Goal: Find specific page/section: Find specific page/section

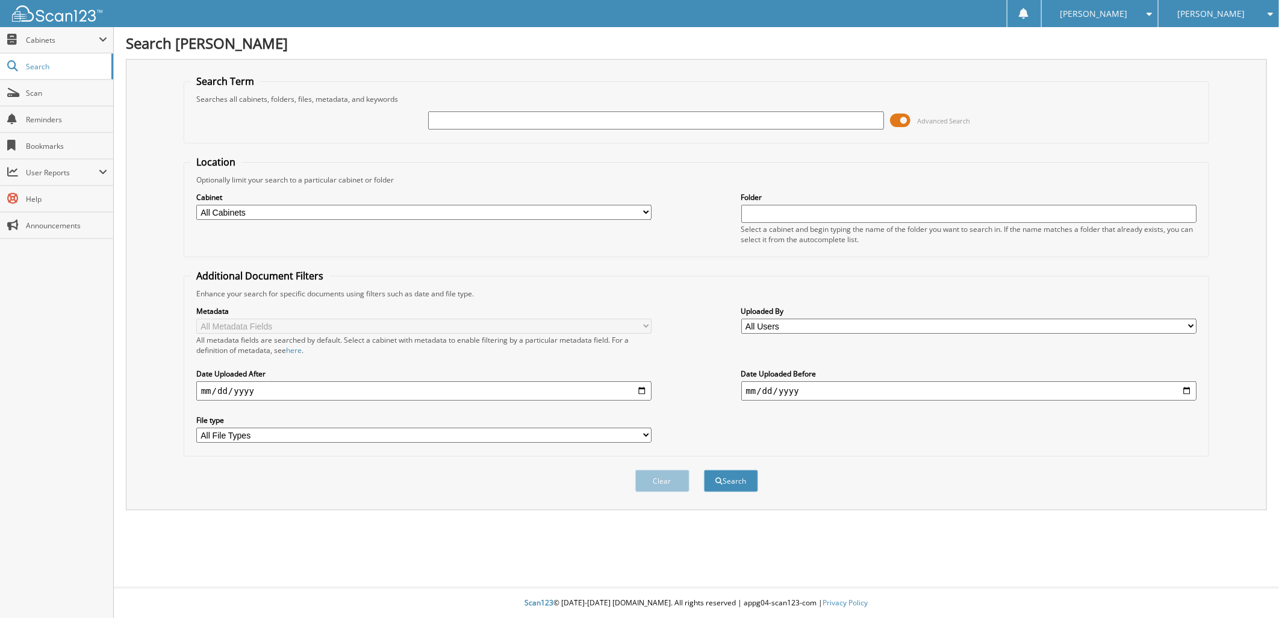
click at [562, 120] on input "text" at bounding box center [656, 120] width 456 height 18
type input "a5626"
click at [733, 470] on button "Search" at bounding box center [731, 481] width 54 height 22
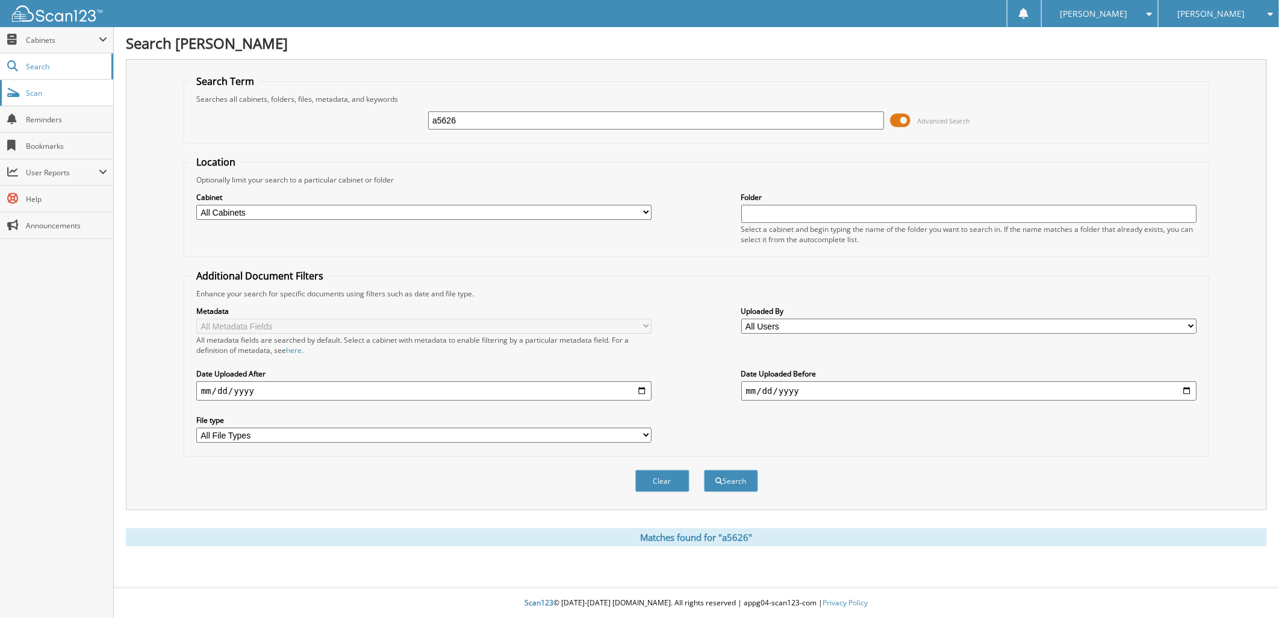
click at [41, 96] on span "Scan" at bounding box center [66, 93] width 81 height 10
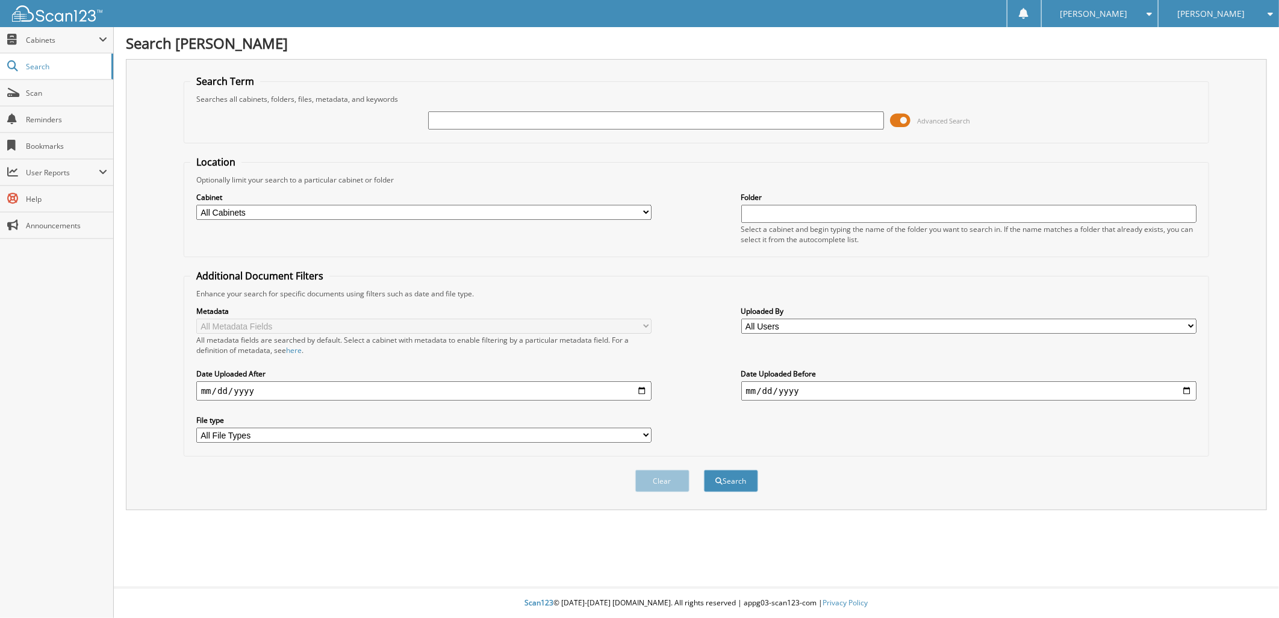
click at [1187, 7] on div "[PERSON_NAME]" at bounding box center [1219, 13] width 108 height 27
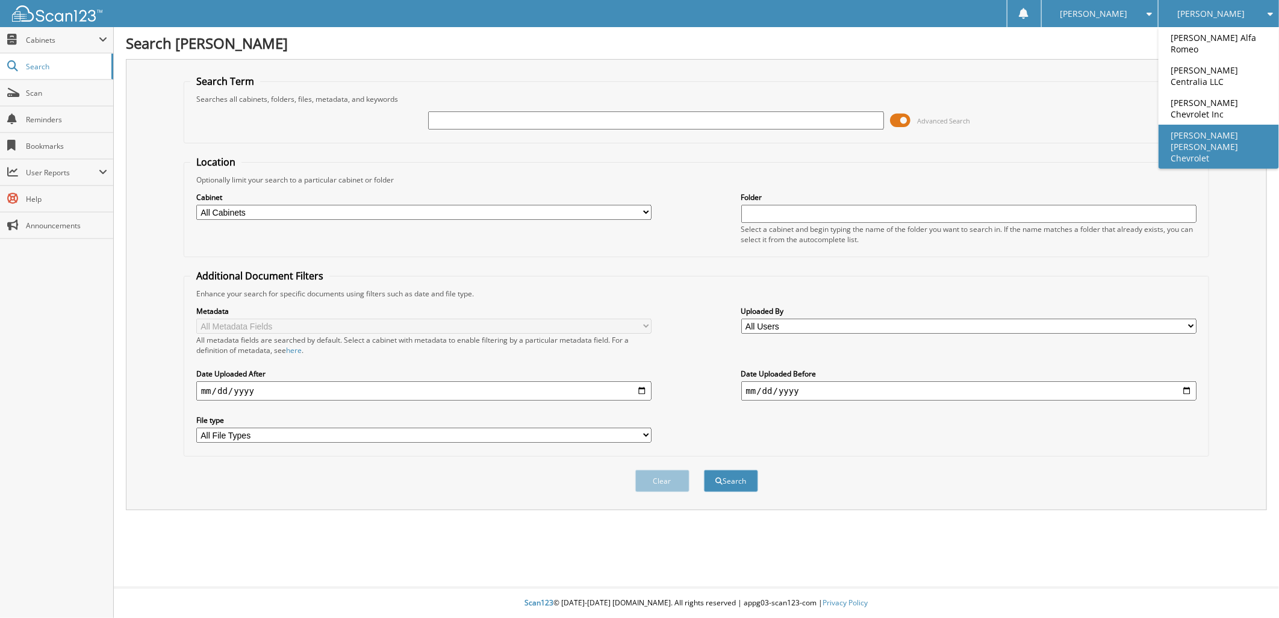
click at [1197, 125] on link "[PERSON_NAME] [PERSON_NAME] Chevrolet" at bounding box center [1219, 147] width 120 height 44
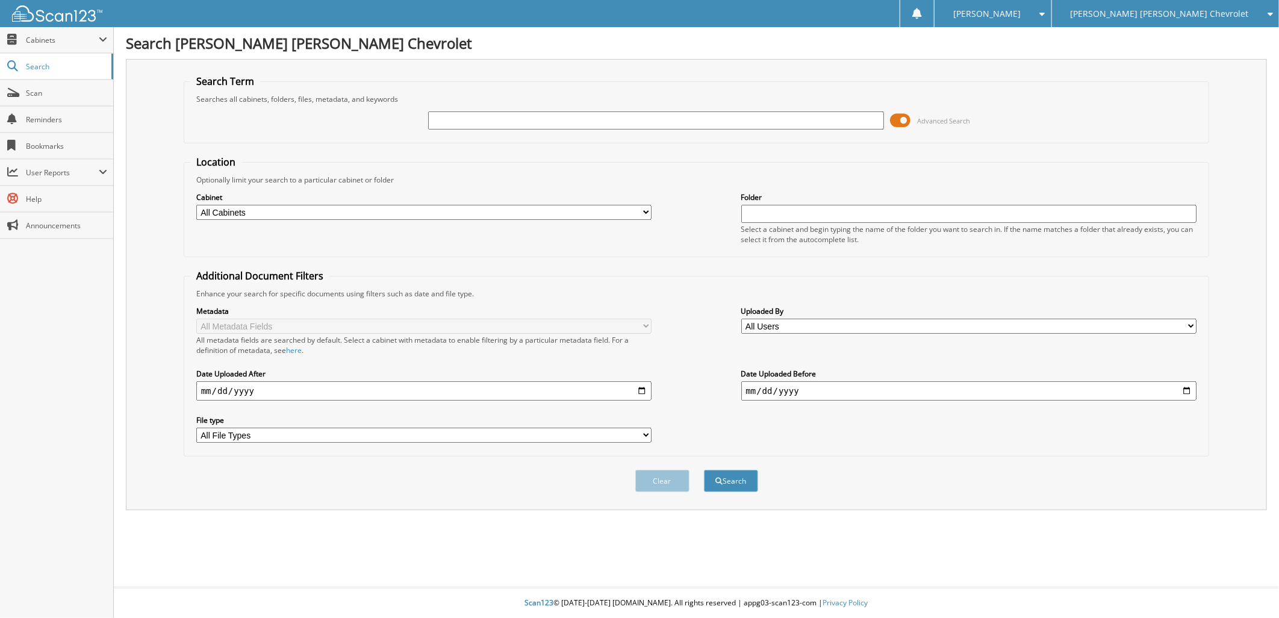
click at [435, 118] on input "text" at bounding box center [656, 120] width 456 height 18
type input "433520"
click at [731, 470] on button "Search" at bounding box center [731, 481] width 54 height 22
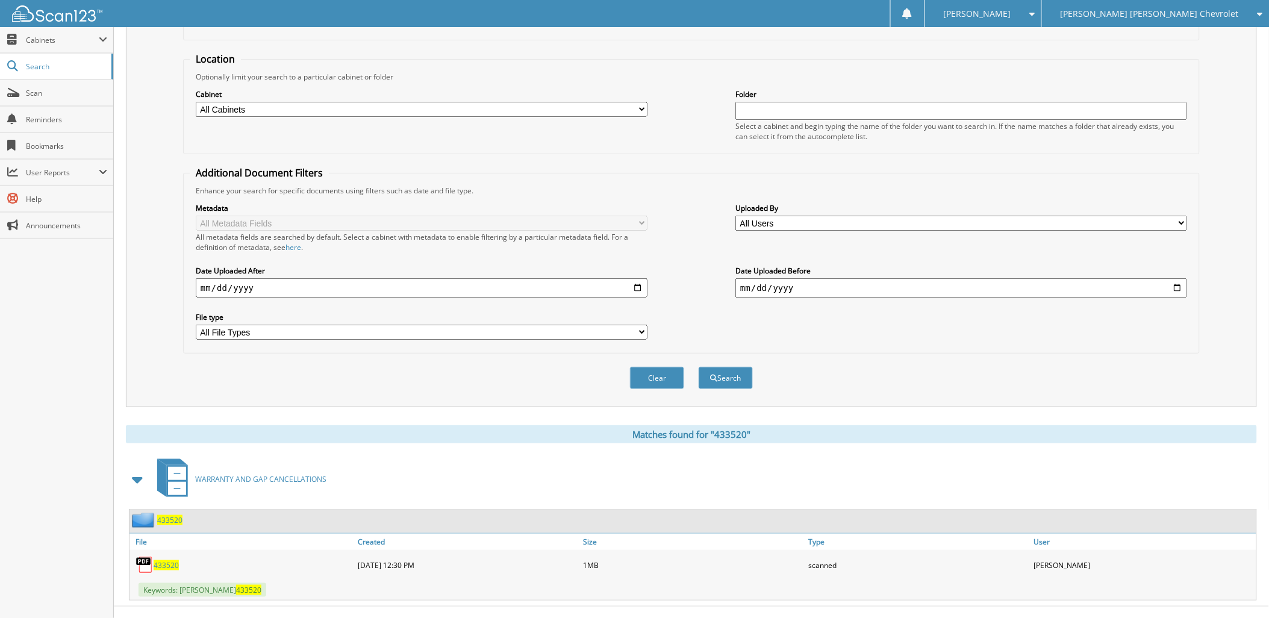
scroll to position [110, 0]
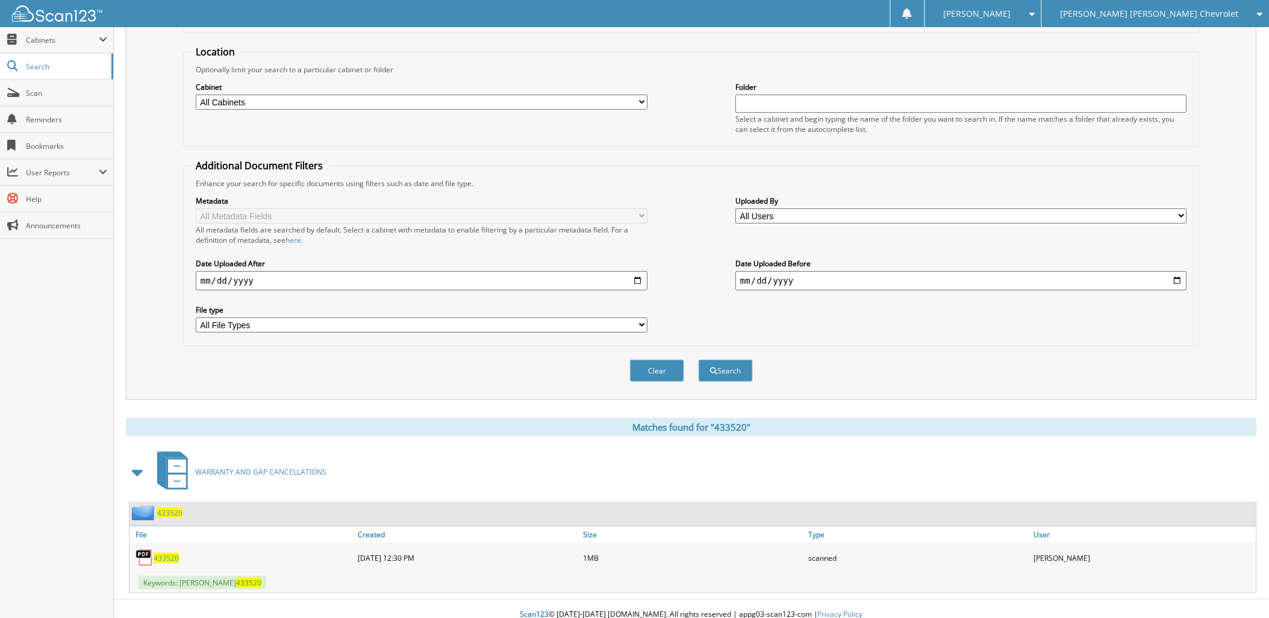
click at [172, 553] on span "433520" at bounding box center [166, 558] width 25 height 10
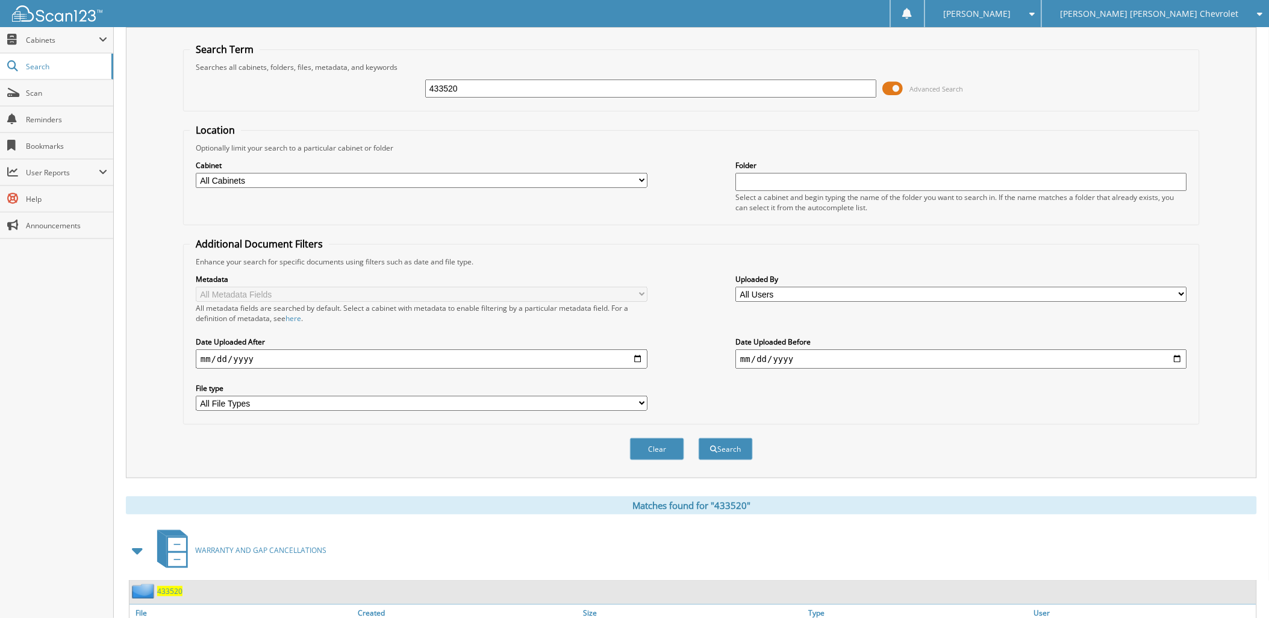
scroll to position [0, 0]
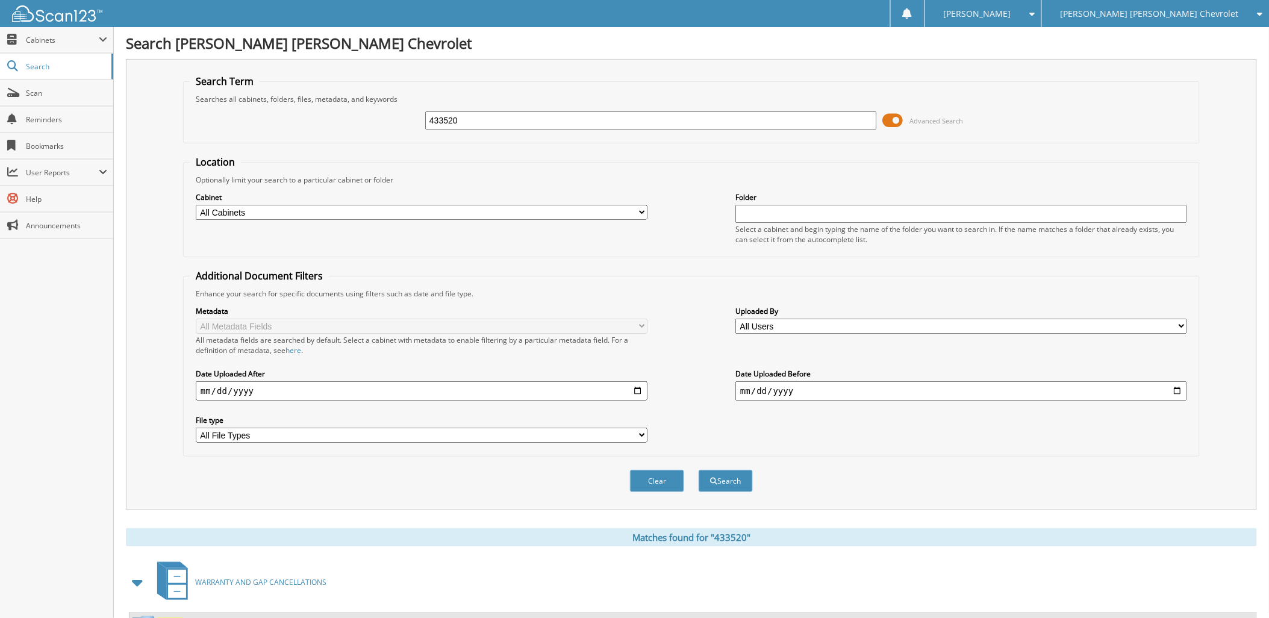
click at [519, 117] on input "433520" at bounding box center [651, 120] width 452 height 18
drag, startPoint x: 399, startPoint y: 122, endPoint x: 434, endPoint y: 116, distance: 35.5
click at [376, 122] on div "433520 Advanced Search" at bounding box center [691, 120] width 1003 height 33
type input "kerry"
click at [722, 470] on button "Search" at bounding box center [726, 481] width 54 height 22
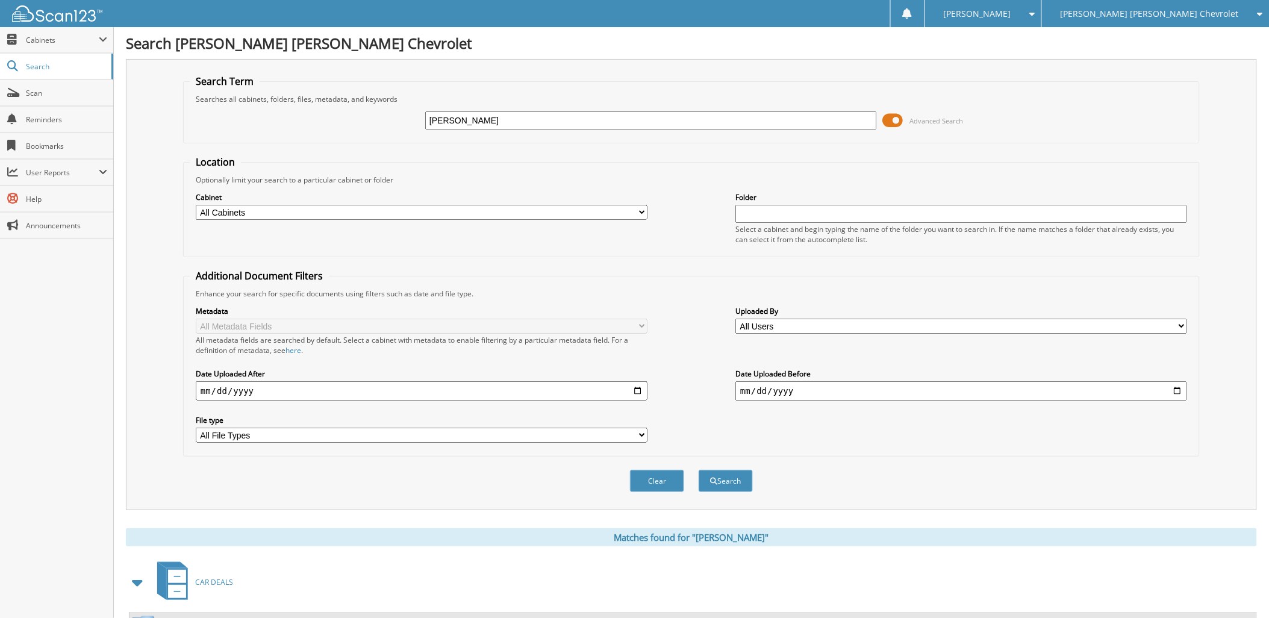
drag, startPoint x: 314, startPoint y: 304, endPoint x: 697, endPoint y: 142, distance: 415.1
click at [411, 120] on div "kerry Advanced Search" at bounding box center [691, 120] width 1003 height 33
type input "137104"
click at [715, 470] on button "Search" at bounding box center [726, 481] width 54 height 22
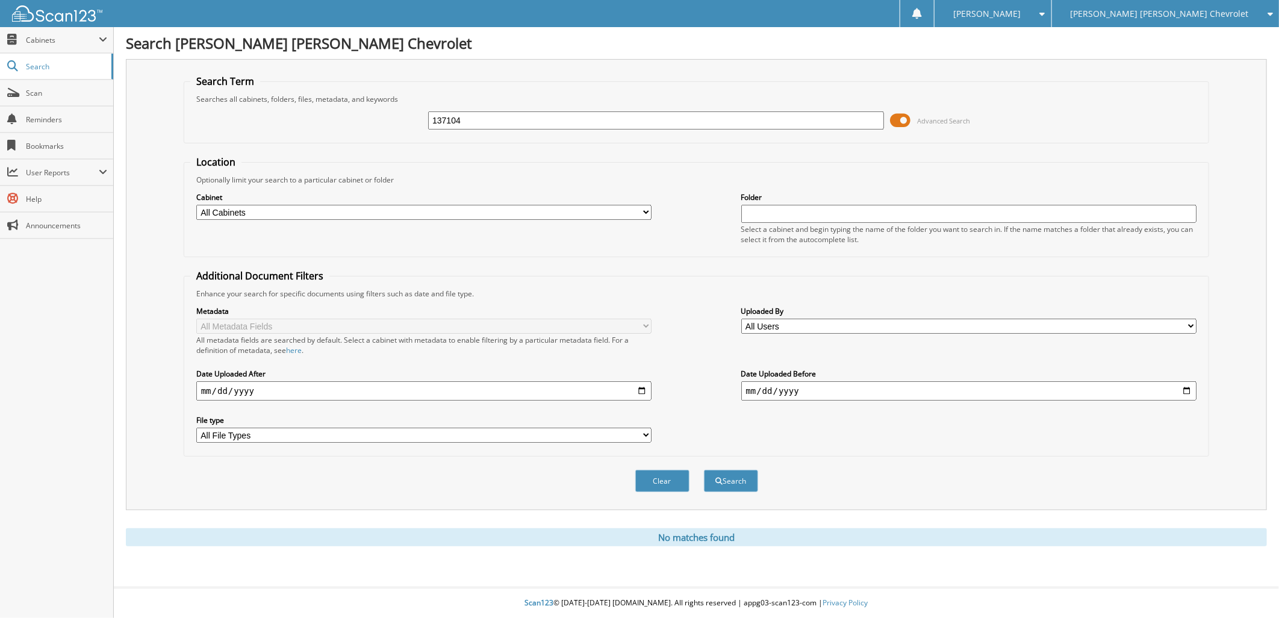
click at [1211, 14] on span "[PERSON_NAME] [PERSON_NAME] Chevrolet" at bounding box center [1160, 13] width 178 height 7
drag, startPoint x: 512, startPoint y: 120, endPoint x: 422, endPoint y: 122, distance: 90.4
click at [419, 122] on div "137104 Advanced Search" at bounding box center [696, 120] width 1013 height 33
click at [1191, 14] on span "[PERSON_NAME] [PERSON_NAME] Chevrolet" at bounding box center [1160, 13] width 178 height 7
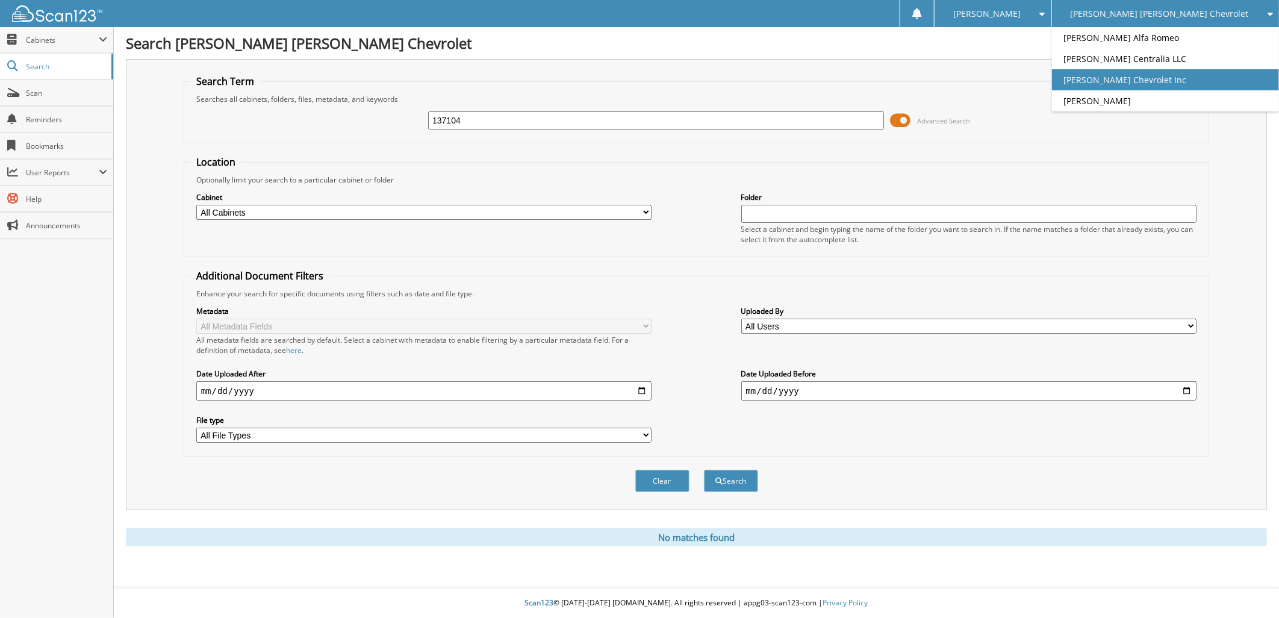
click at [1169, 77] on link "[PERSON_NAME] Chevrolet Inc" at bounding box center [1165, 79] width 227 height 21
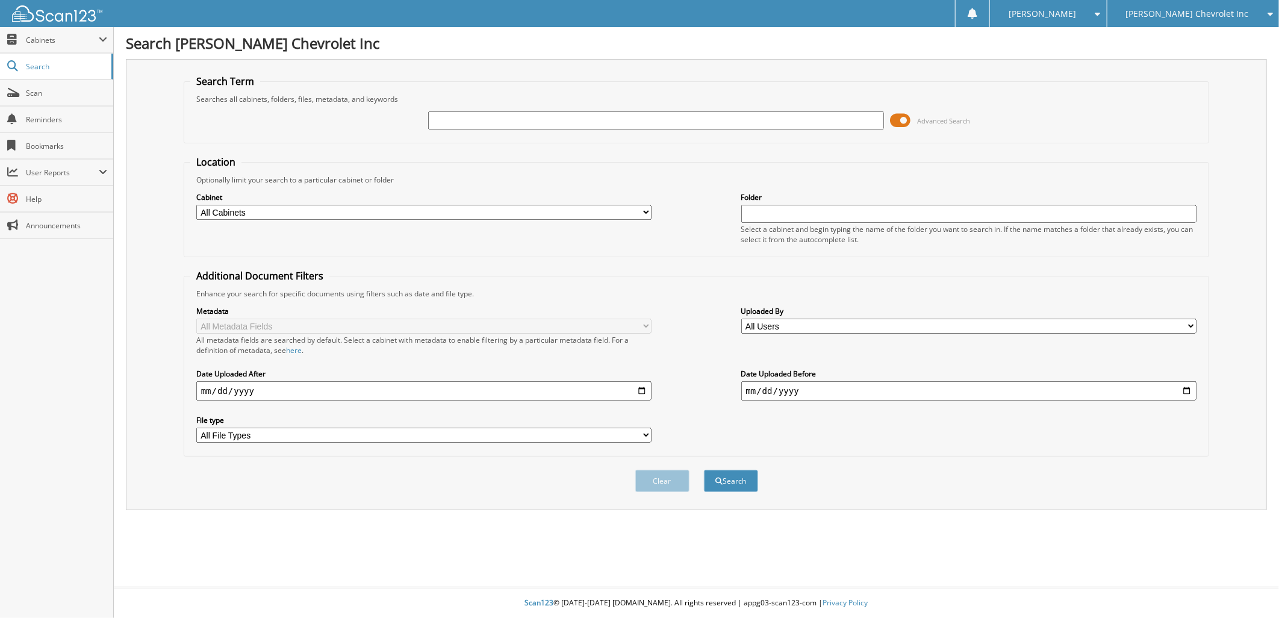
click at [497, 122] on input "text" at bounding box center [656, 120] width 456 height 18
type input "137104"
click at [738, 472] on button "Search" at bounding box center [731, 481] width 54 height 22
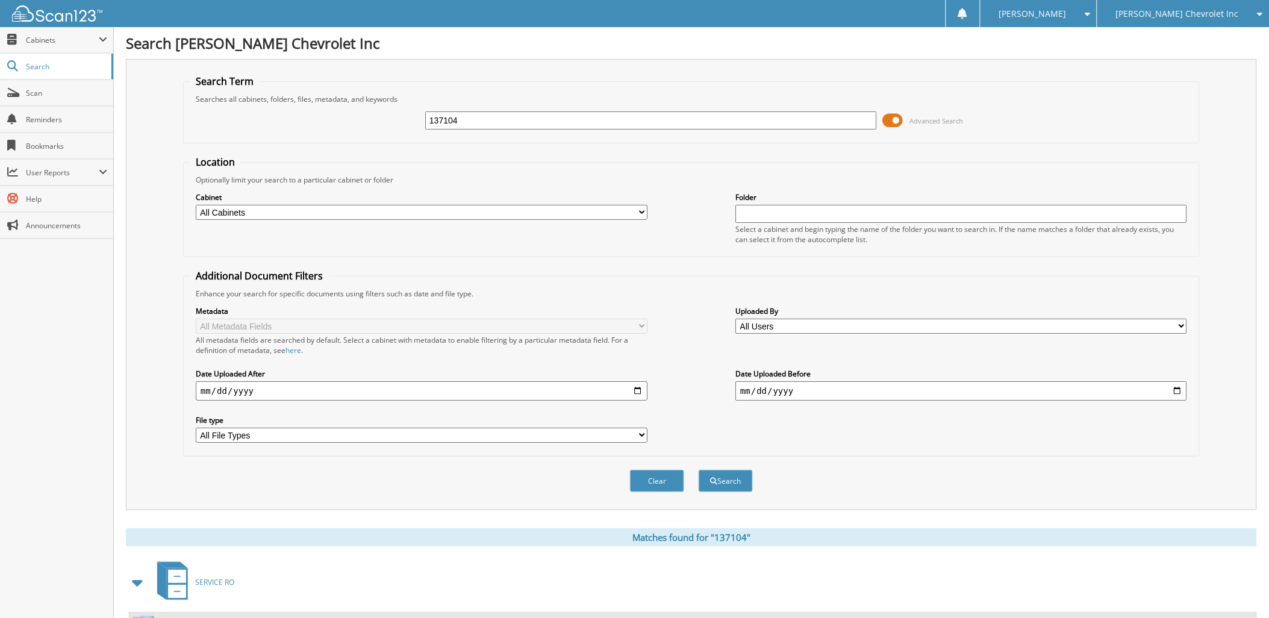
click at [1167, 10] on span "[PERSON_NAME] Chevrolet Inc" at bounding box center [1177, 13] width 123 height 7
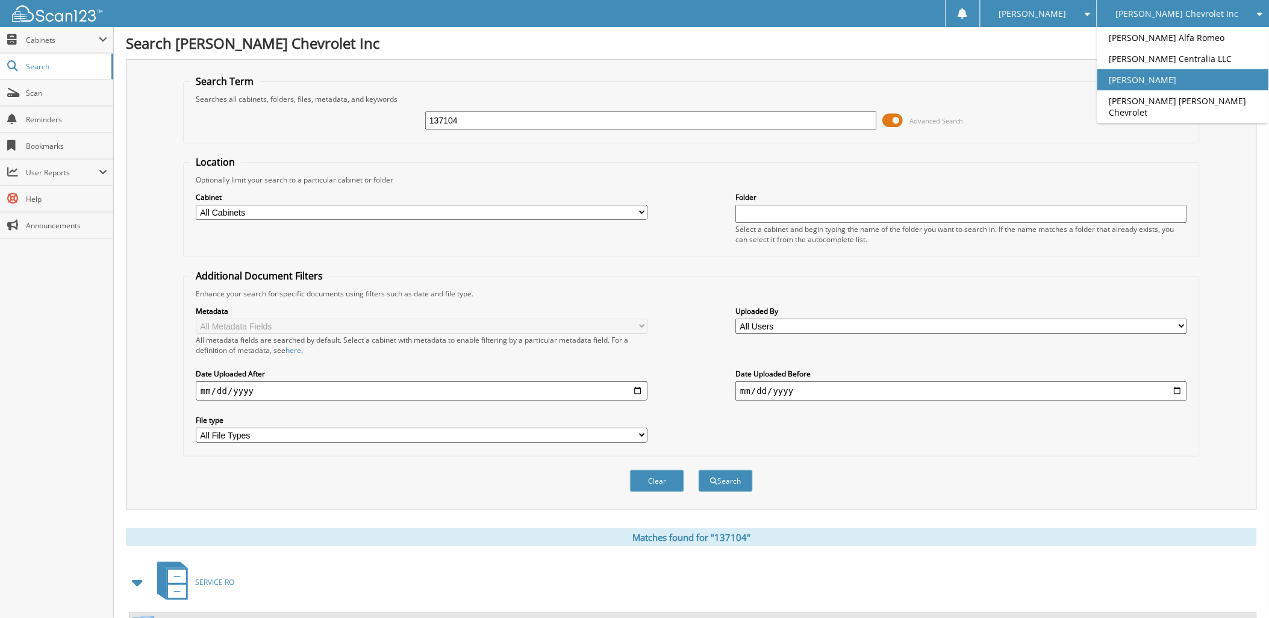
click at [1176, 75] on link "[PERSON_NAME]" at bounding box center [1183, 79] width 172 height 21
